Goal: Transaction & Acquisition: Purchase product/service

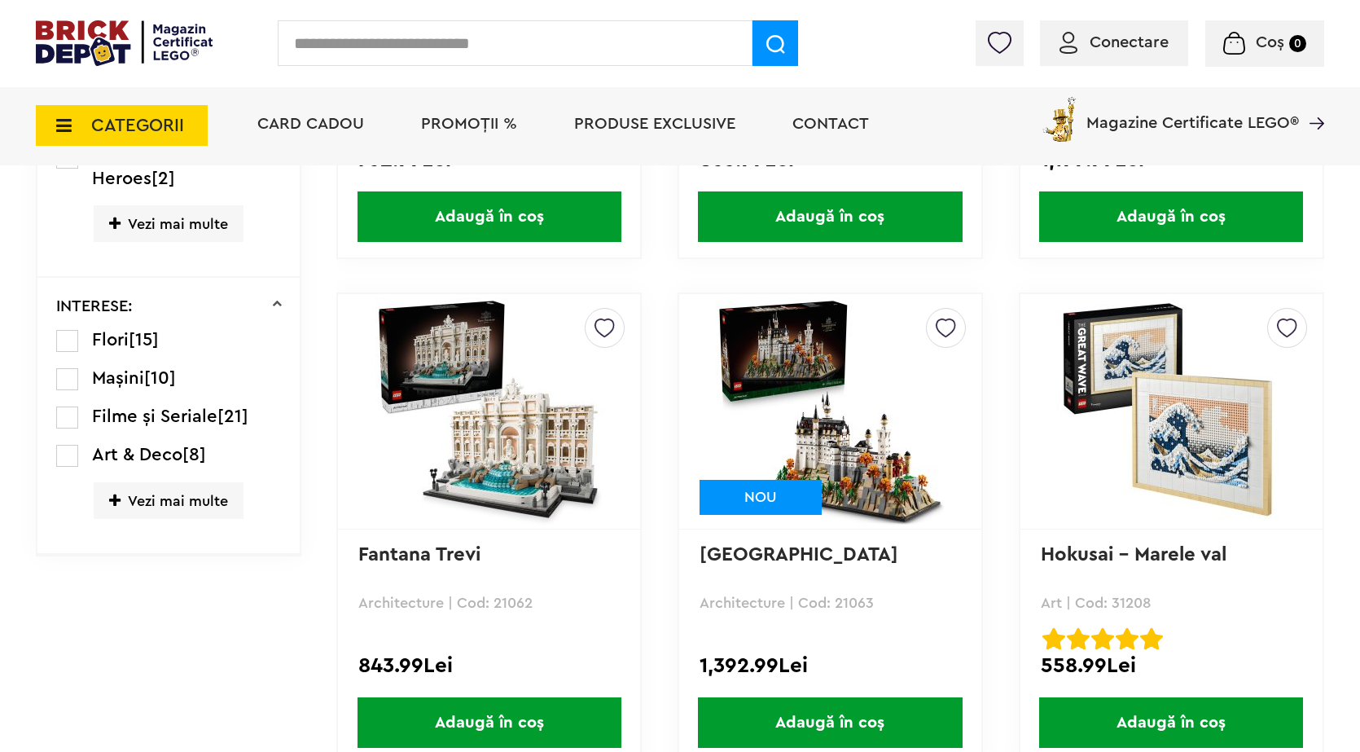
scroll to position [1571, 0]
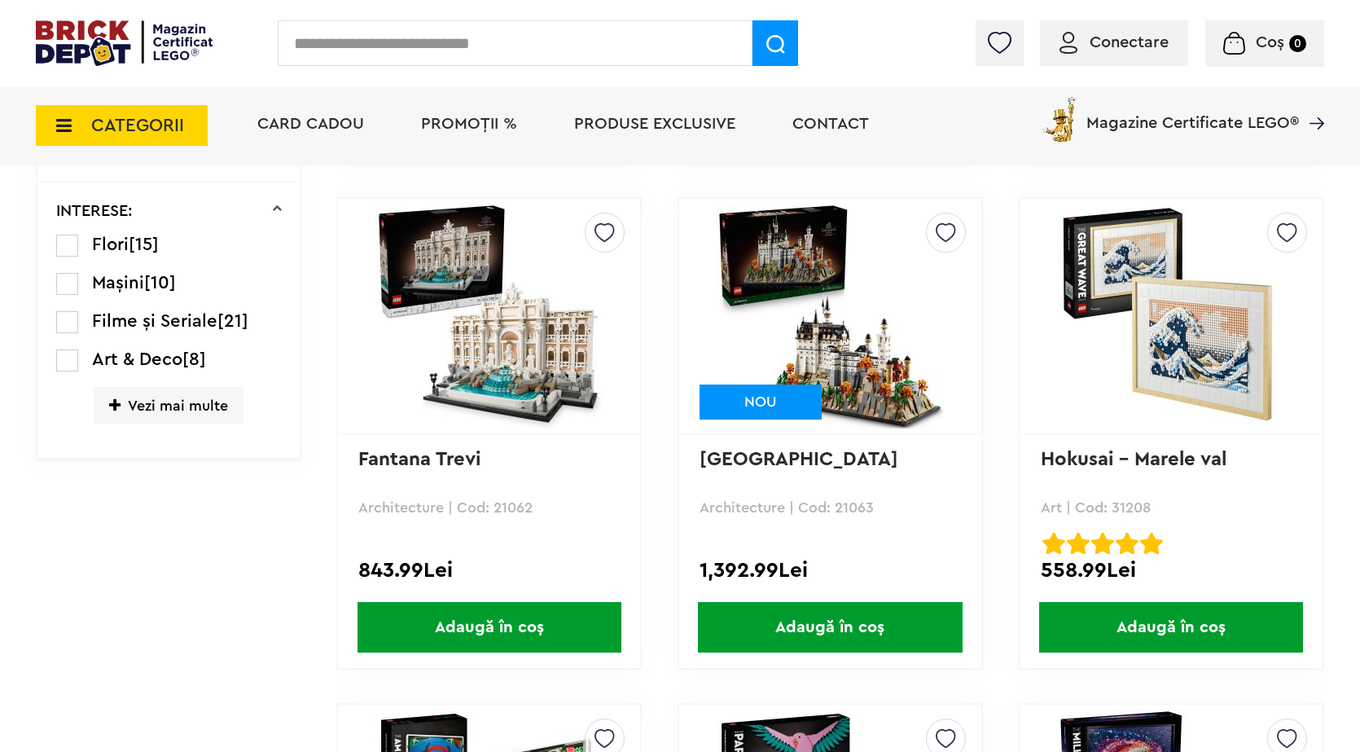
click at [139, 285] on span "Mașini" at bounding box center [118, 283] width 52 height 18
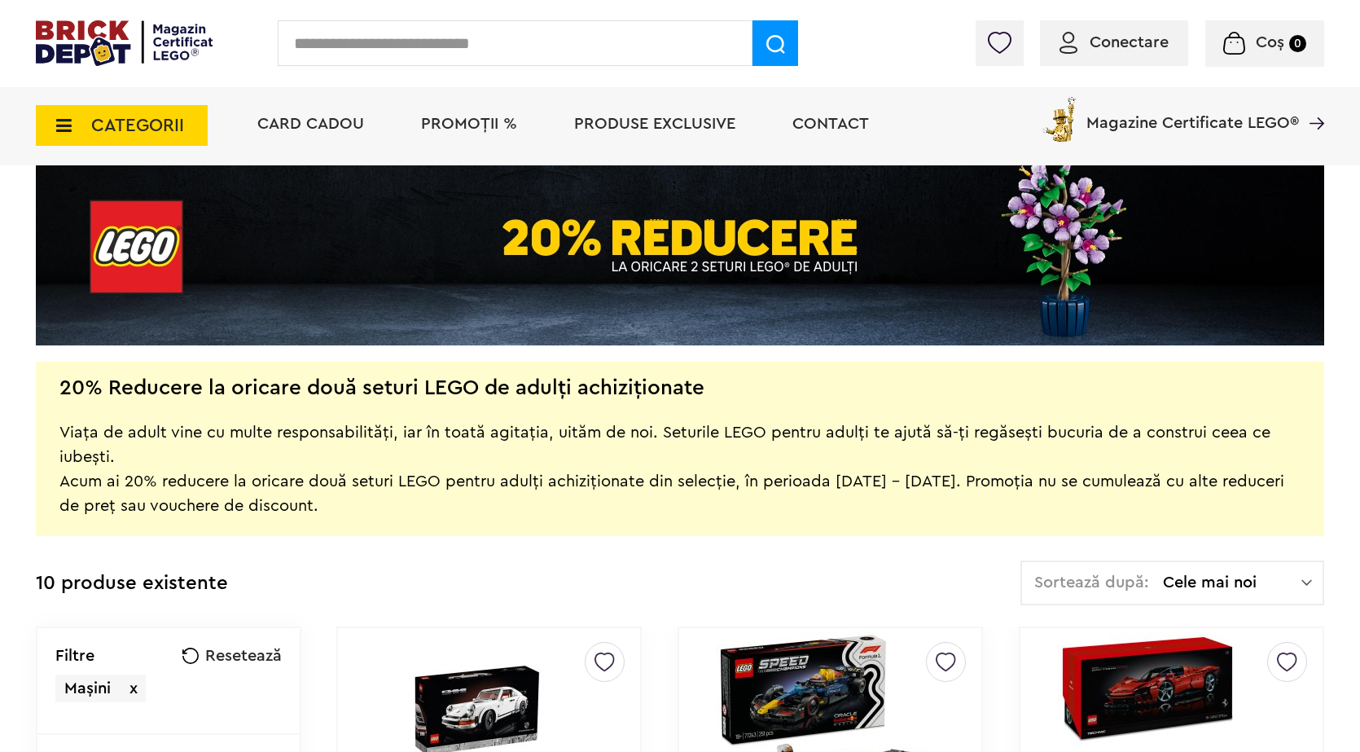
scroll to position [126, 0]
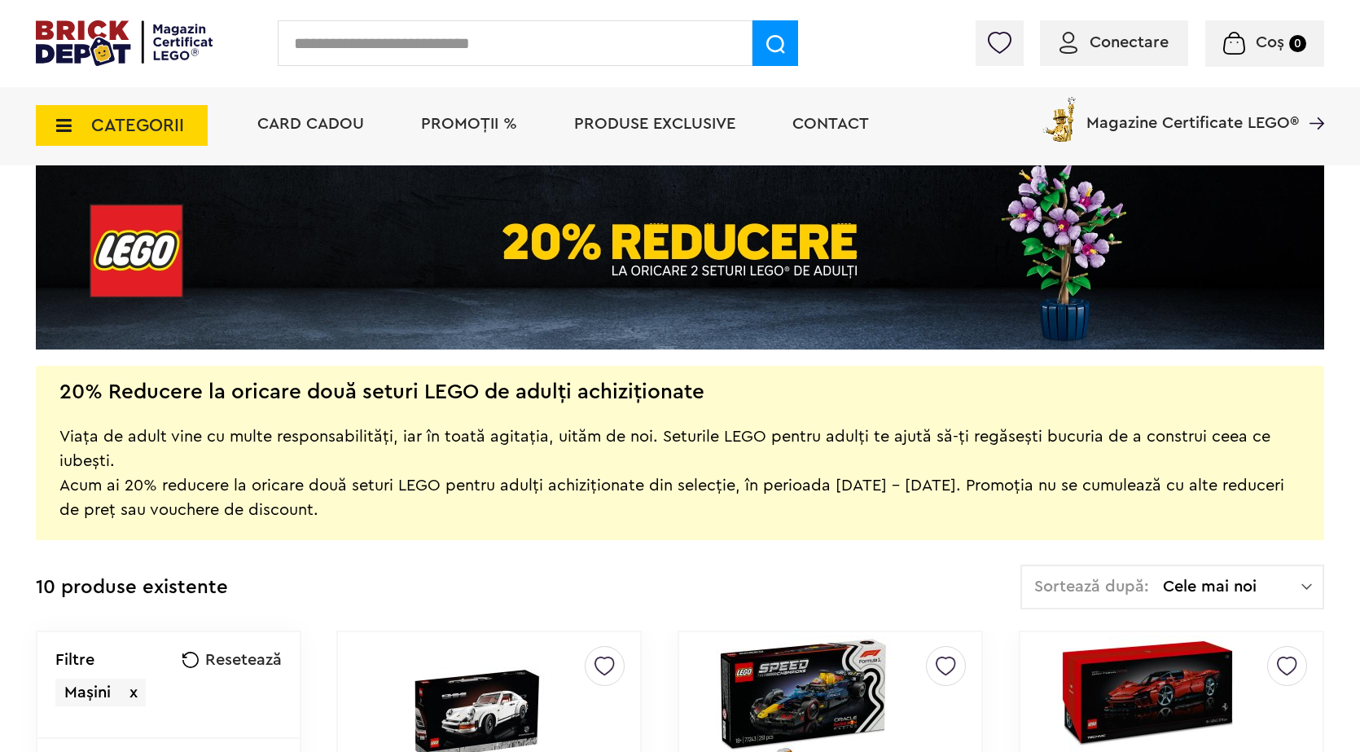
click at [446, 121] on span "PROMOȚII %" at bounding box center [469, 124] width 96 height 16
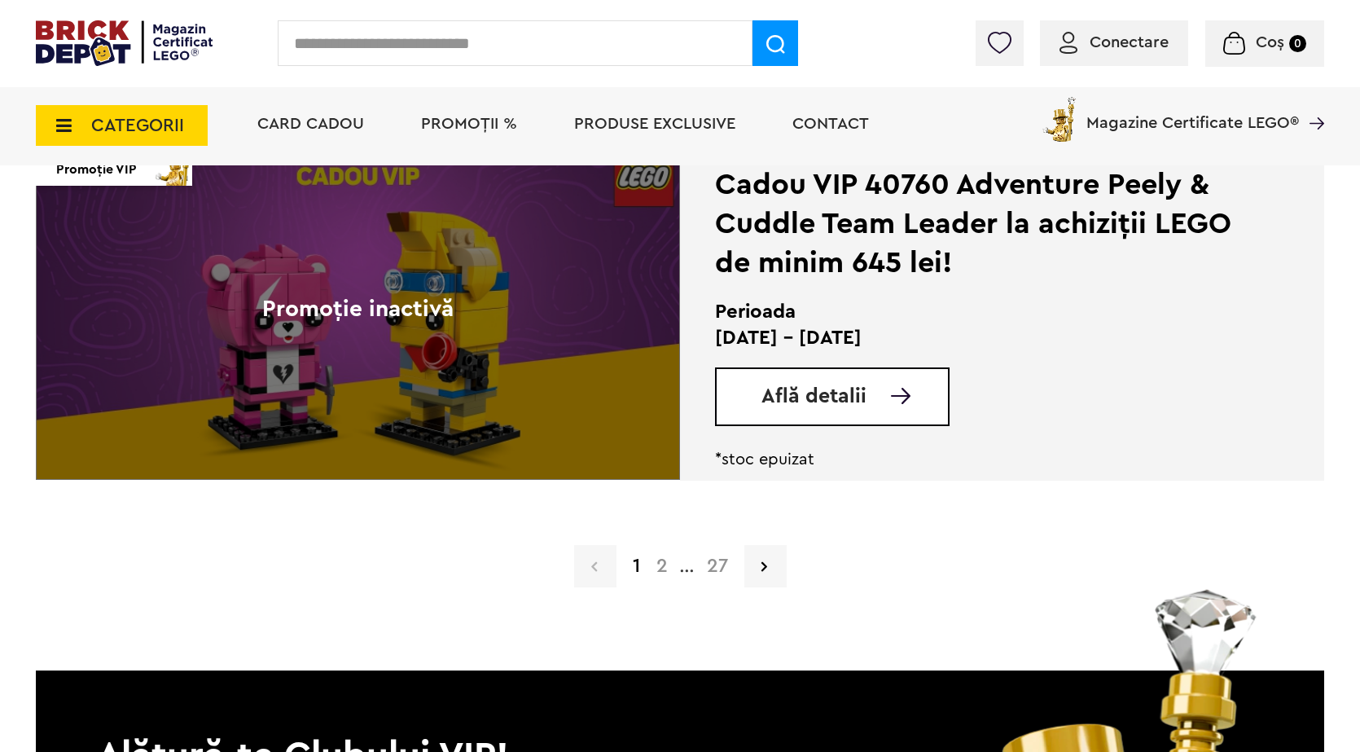
scroll to position [4071, 0]
